Goal: Information Seeking & Learning: Learn about a topic

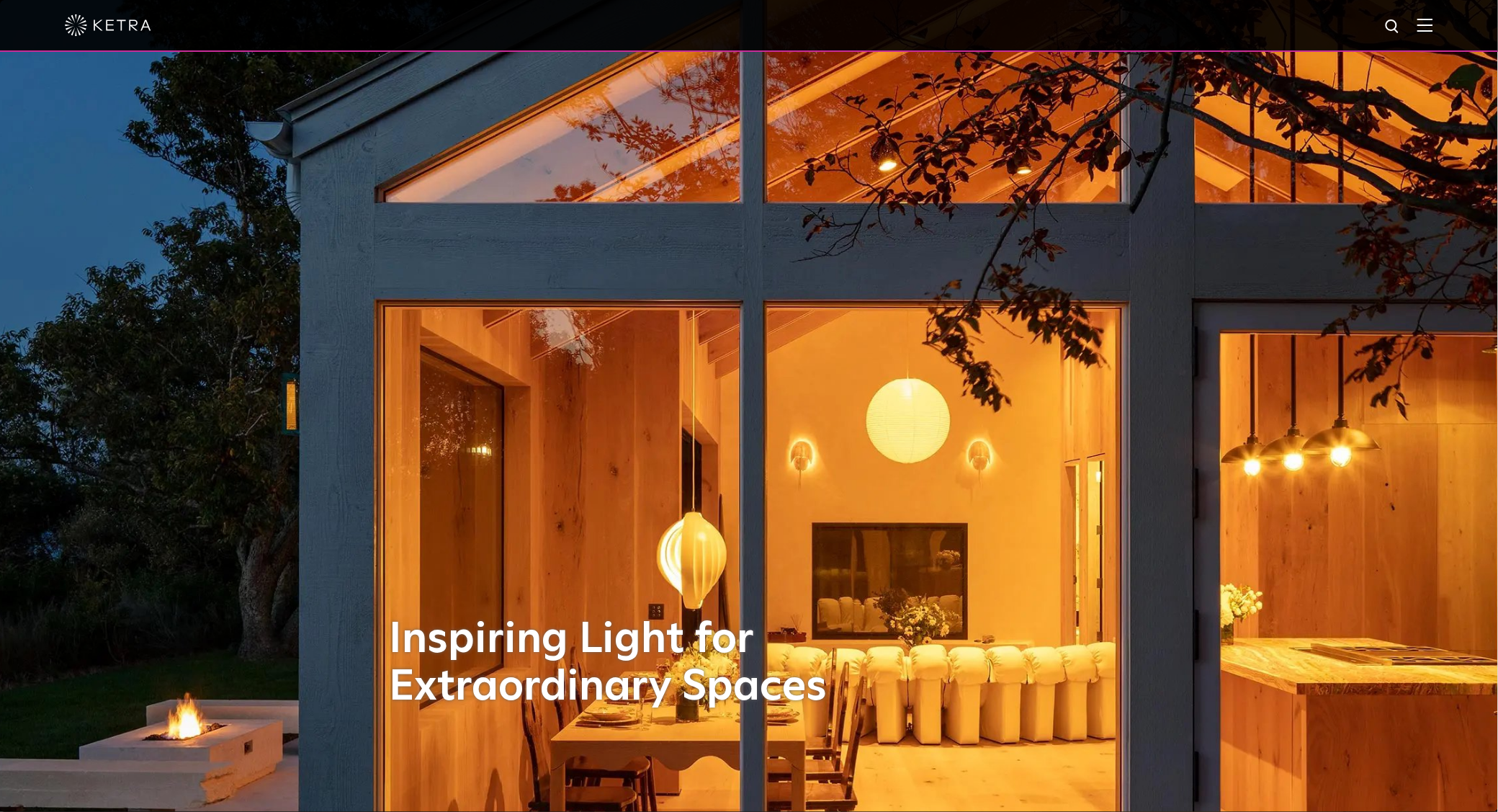
click at [1426, 28] on div at bounding box center [749, 25] width 1368 height 50
drag, startPoint x: 1433, startPoint y: 26, endPoint x: 1440, endPoint y: 30, distance: 8.1
click at [1433, 28] on img at bounding box center [1426, 24] width 16 height 13
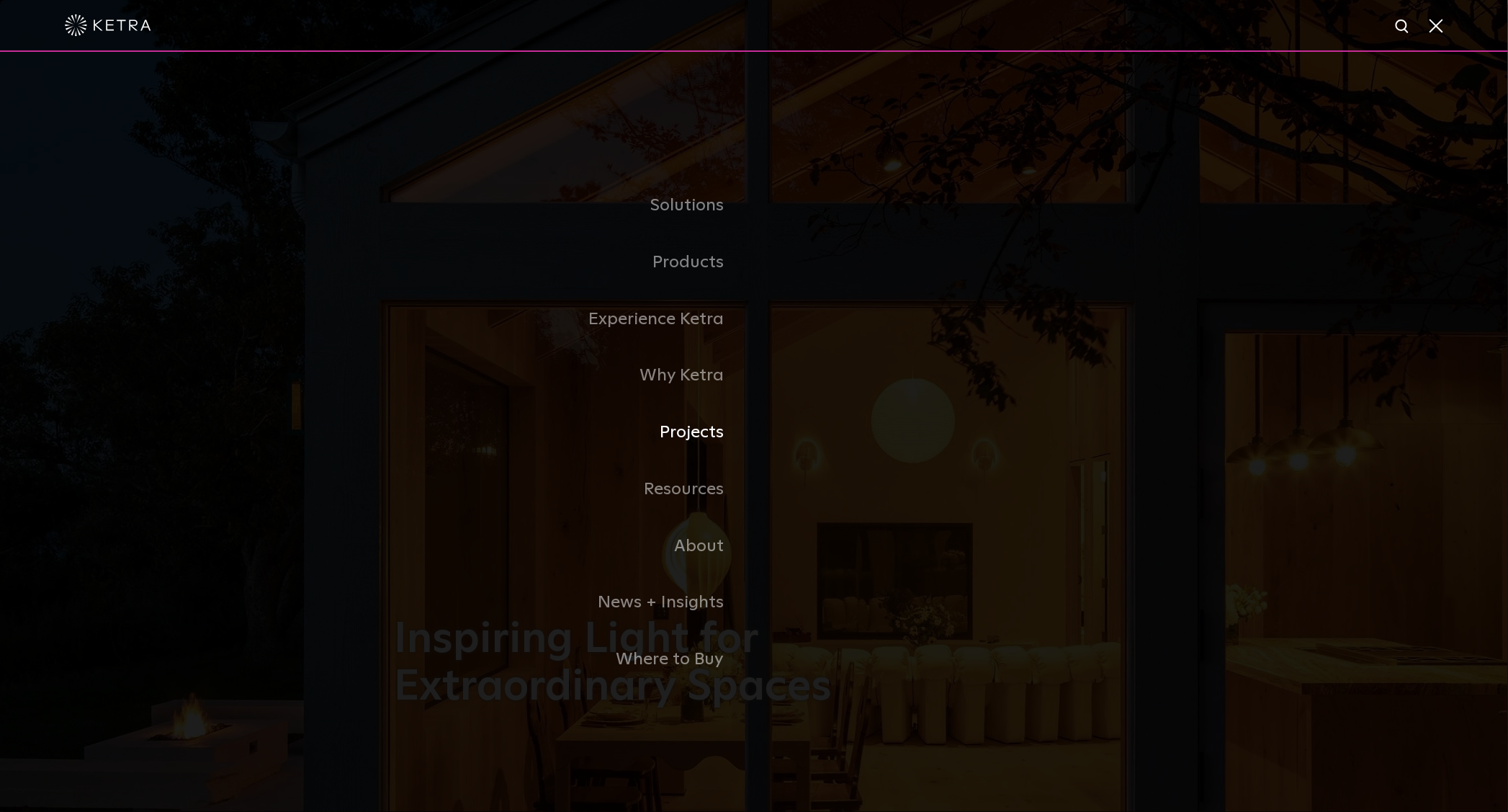
click at [714, 436] on link "Projects" at bounding box center [573, 433] width 360 height 57
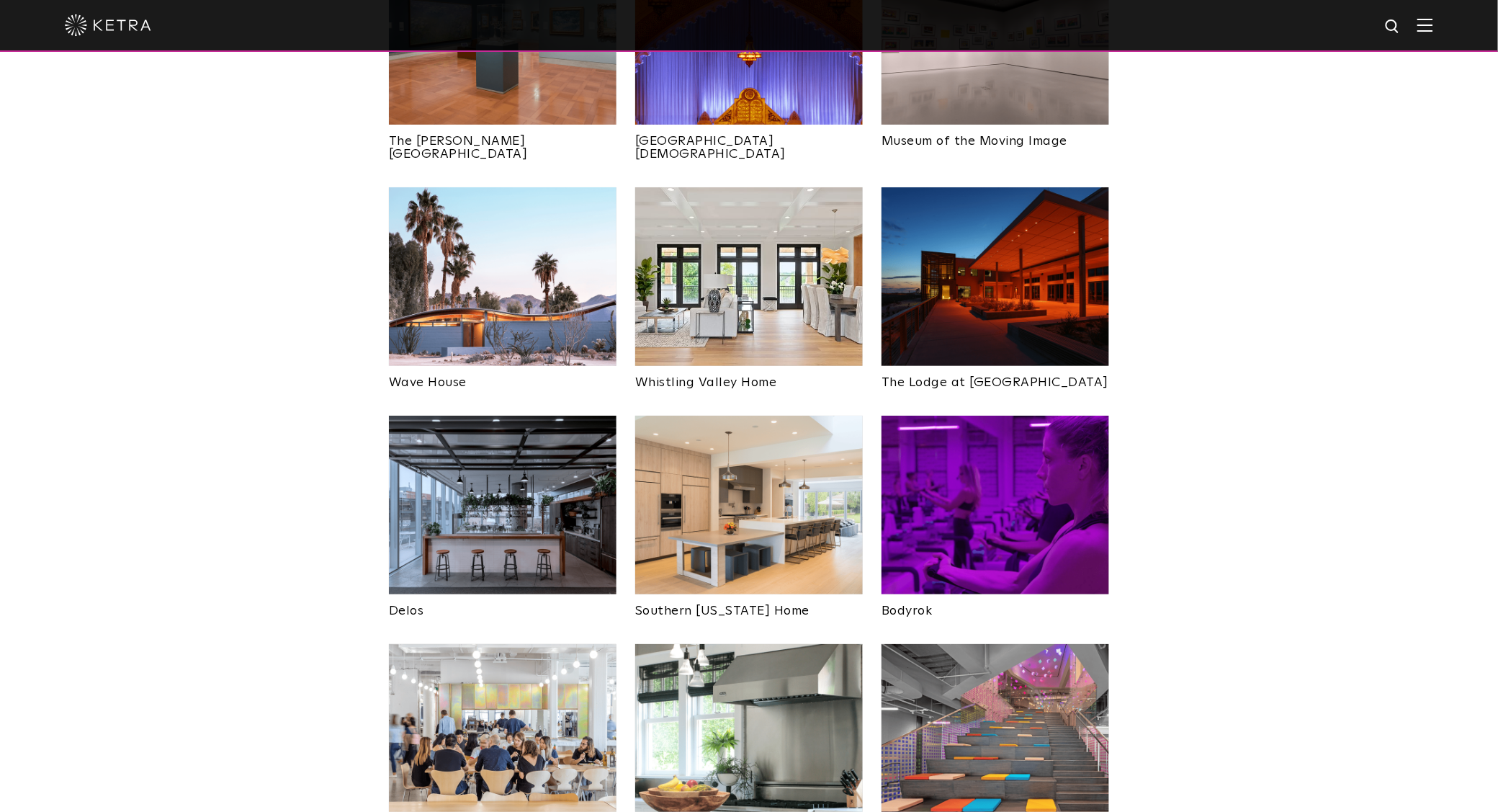
scroll to position [1899, 0]
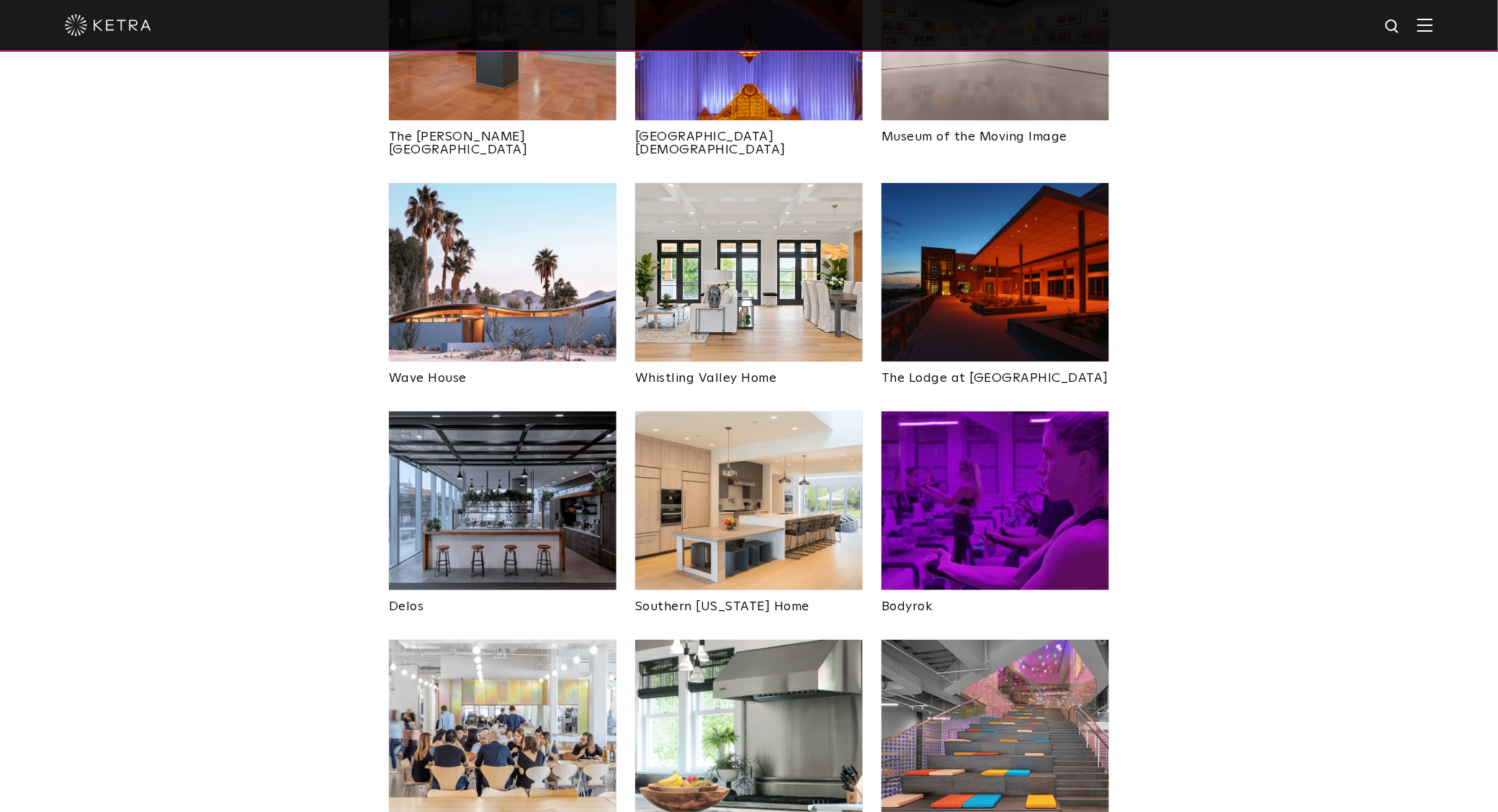
drag, startPoint x: 1029, startPoint y: 672, endPoint x: 1037, endPoint y: 675, distance: 8.5
click at [1028, 672] on img at bounding box center [995, 729] width 227 height 179
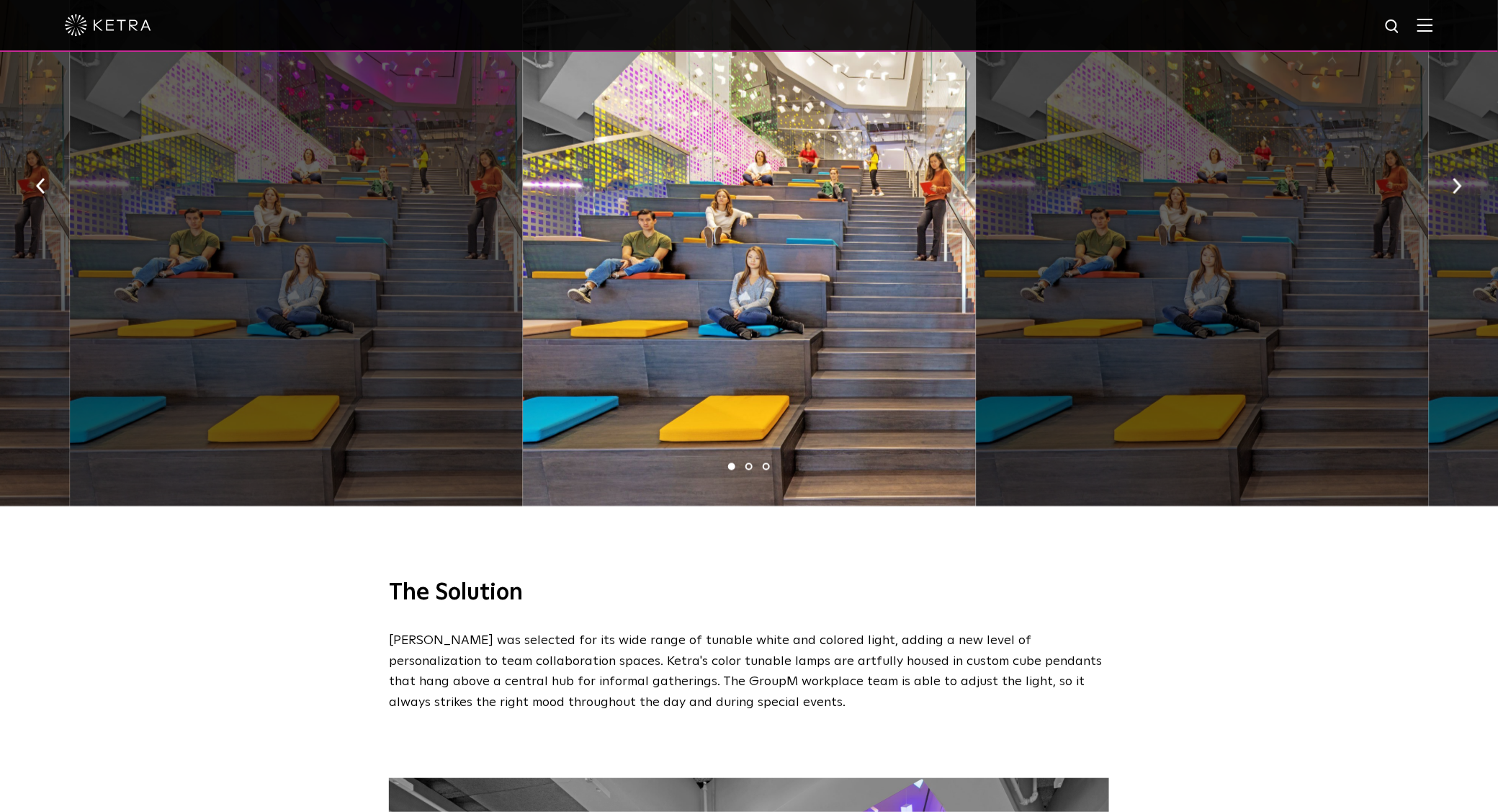
scroll to position [916, 0]
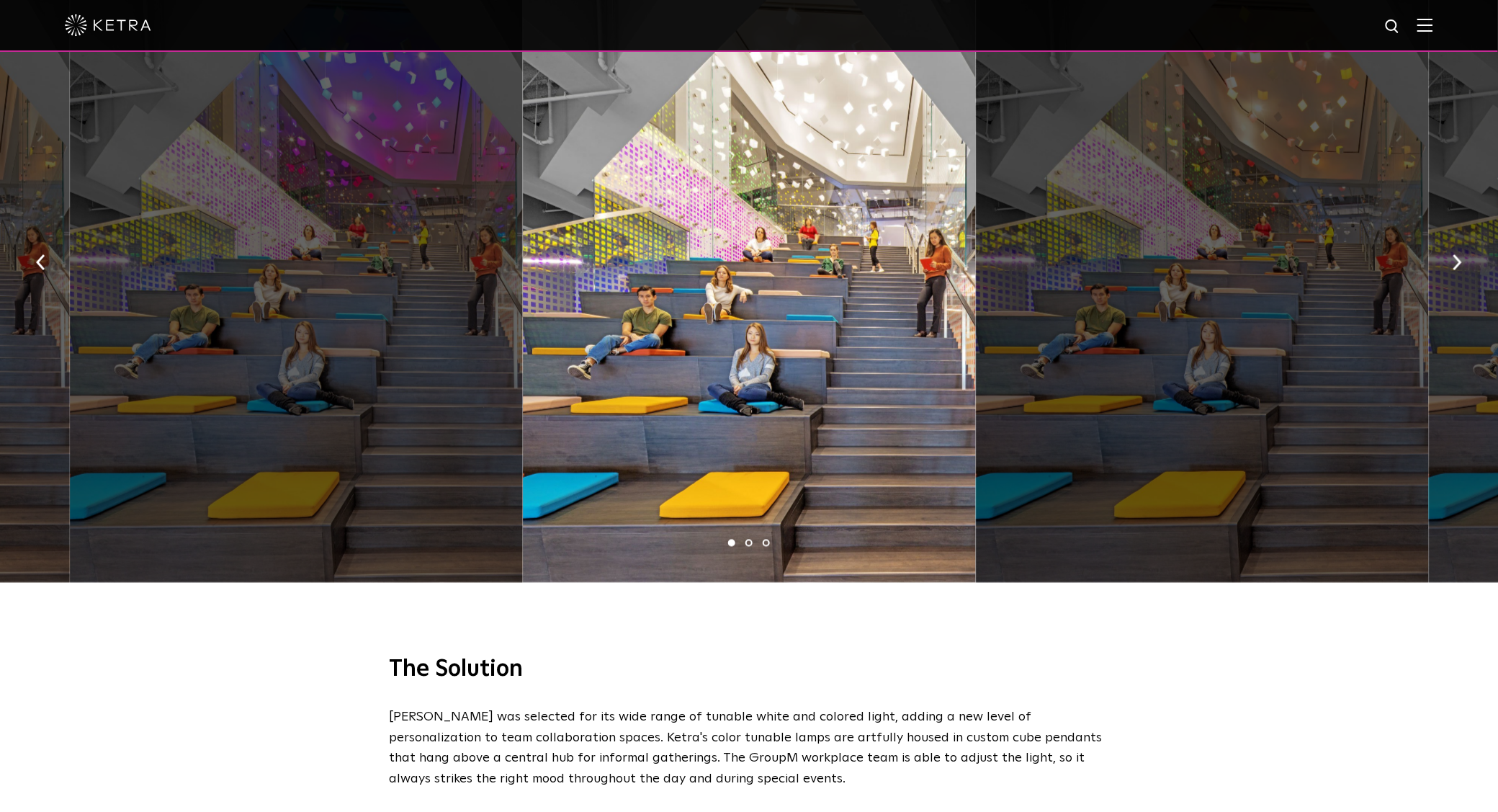
click at [764, 539] on li "3" at bounding box center [766, 543] width 7 height 7
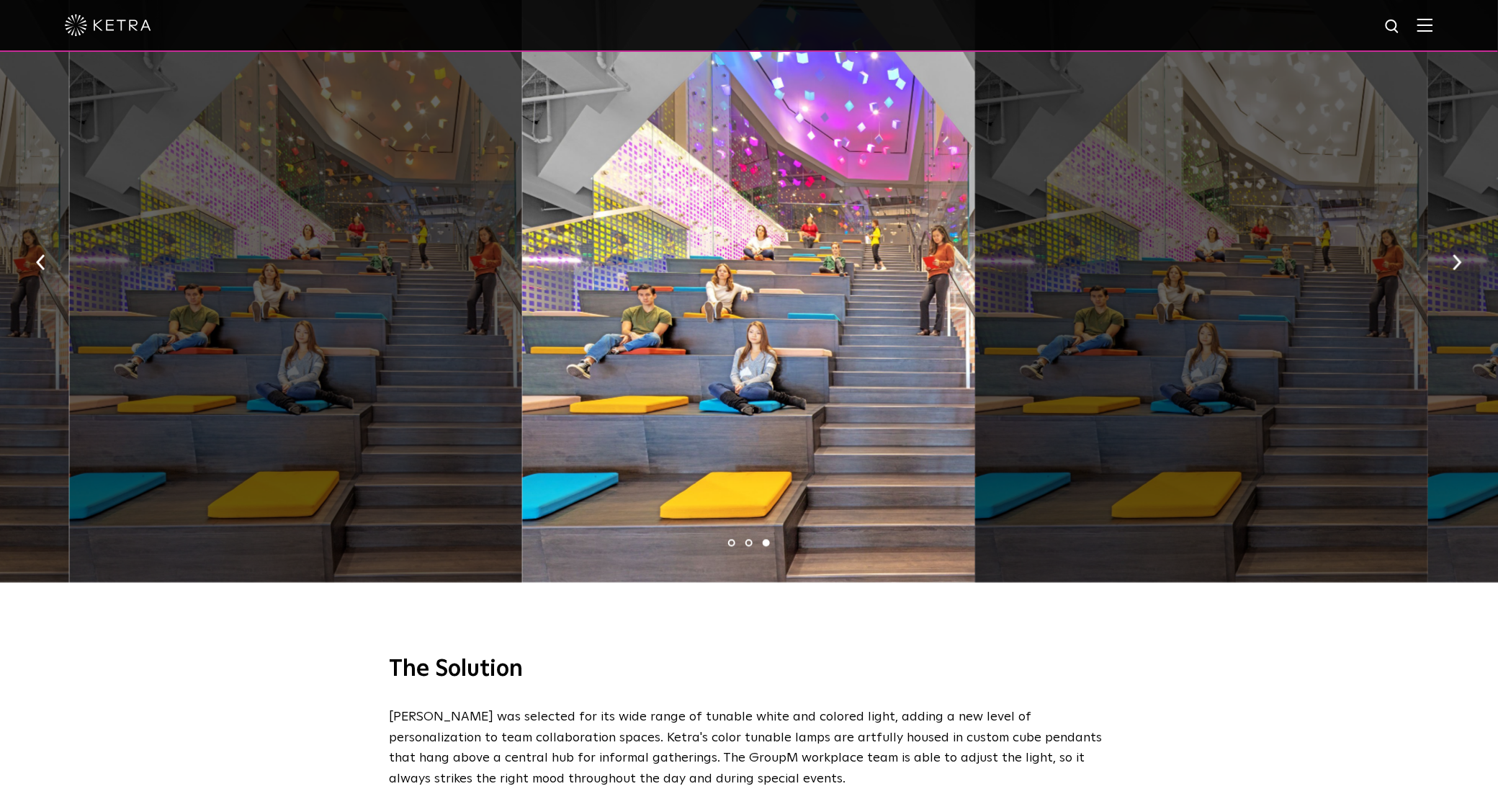
click at [748, 539] on li "2" at bounding box center [749, 543] width 7 height 7
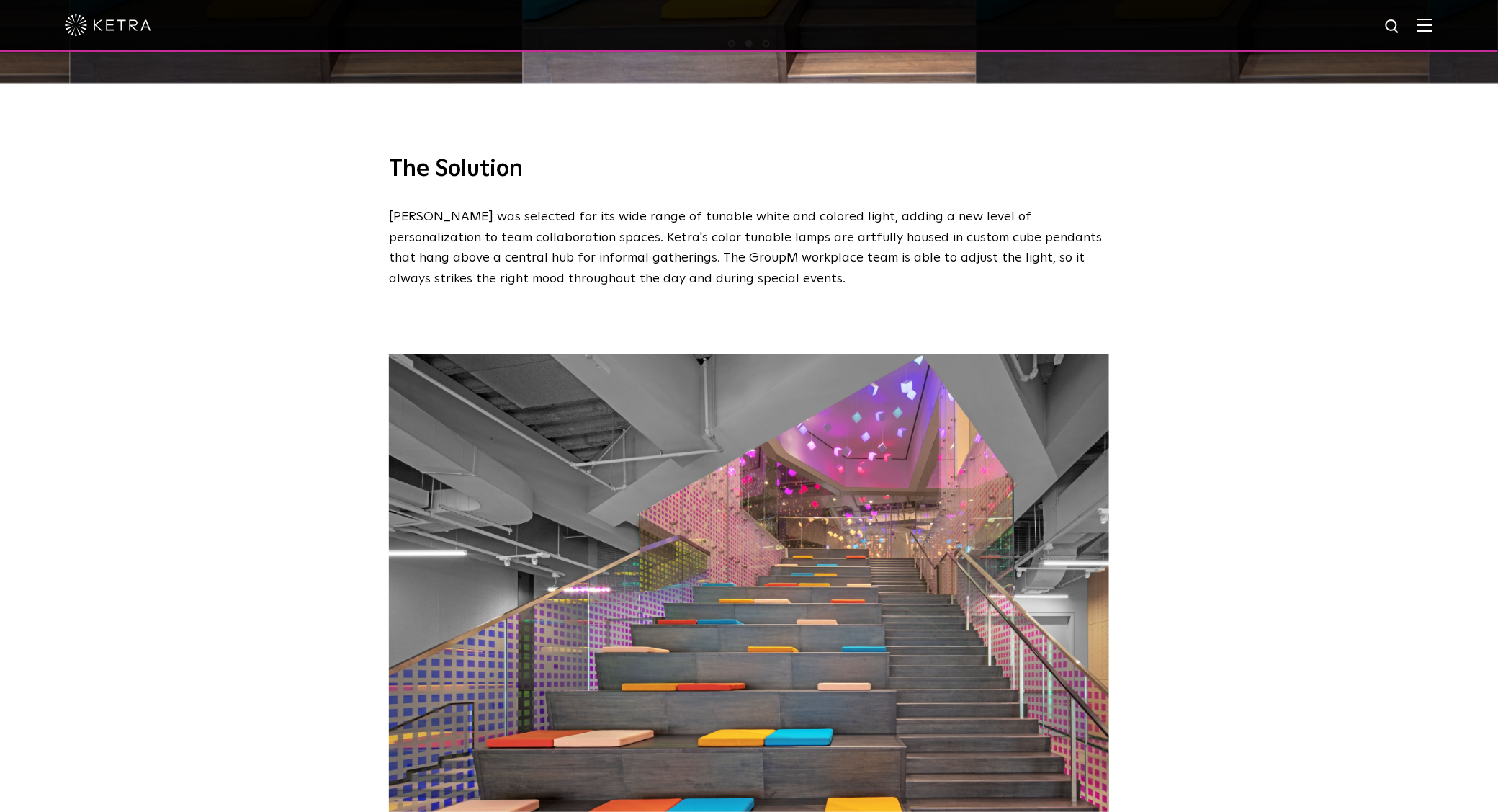
scroll to position [1570, 0]
